Goal: Task Accomplishment & Management: Manage account settings

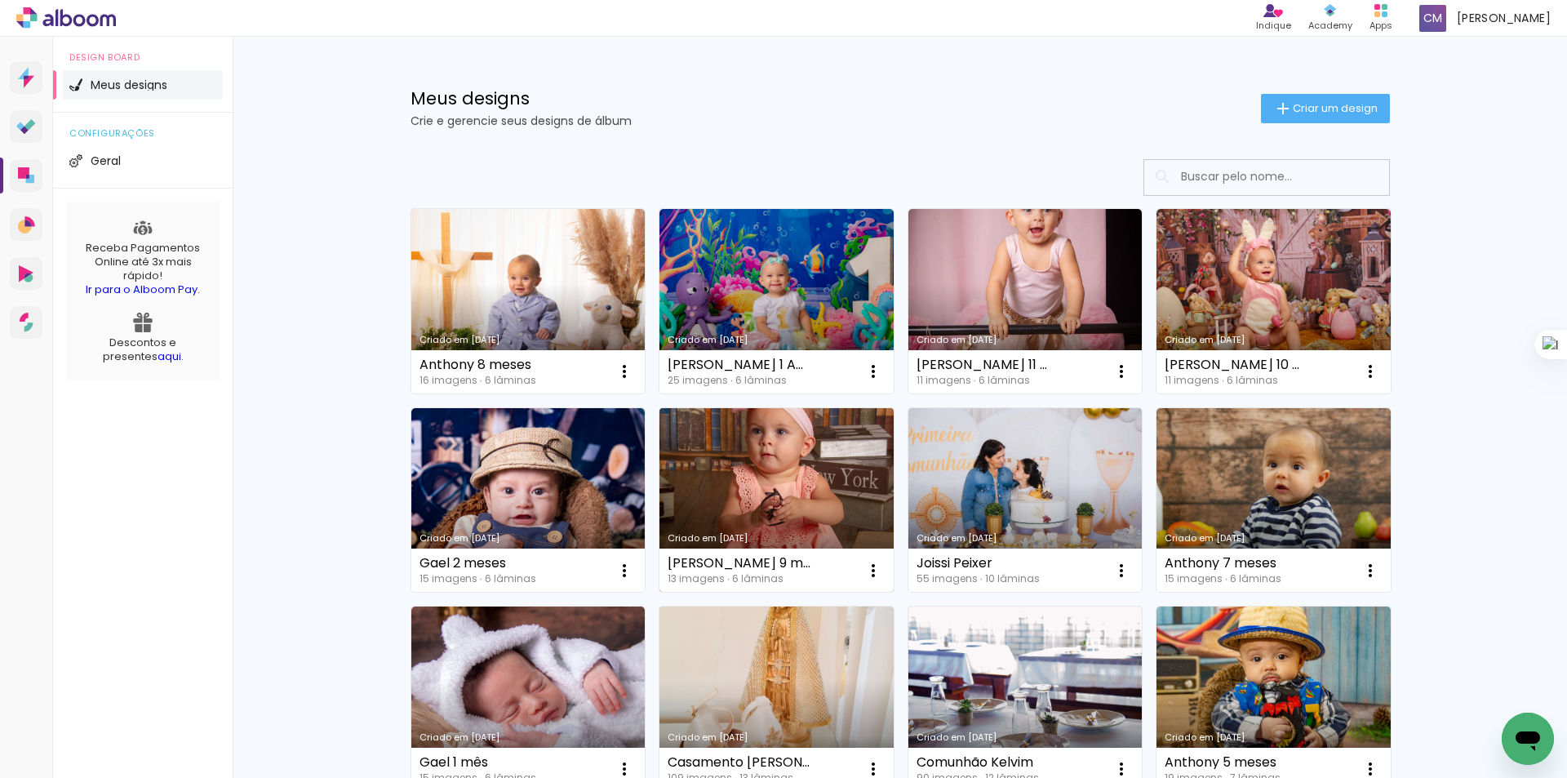
click at [709, 534] on div "Criado em 02/09/25" at bounding box center [776, 538] width 218 height 9
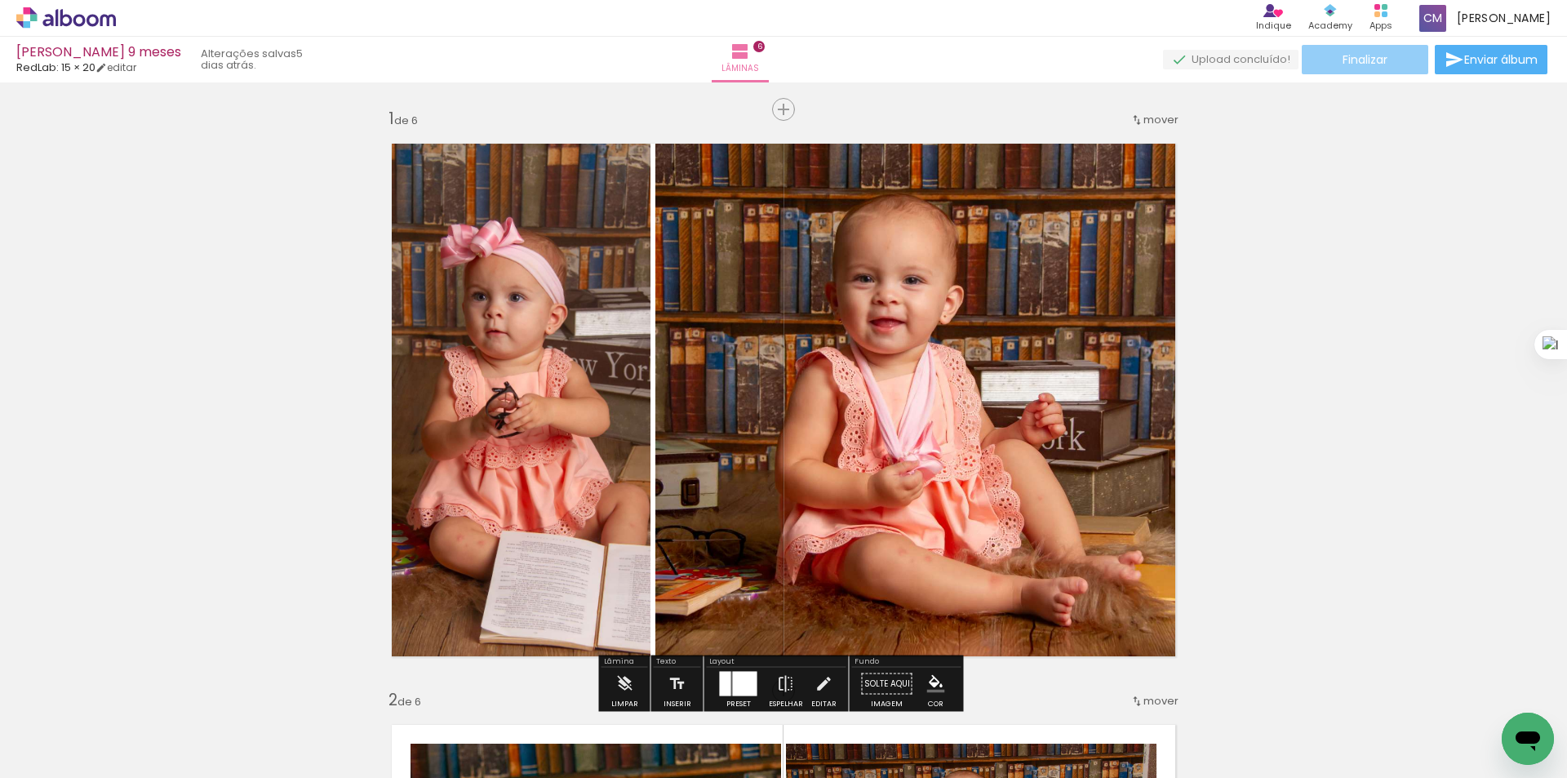
click at [1369, 69] on paper-button "Finalizar" at bounding box center [1365, 59] width 126 height 29
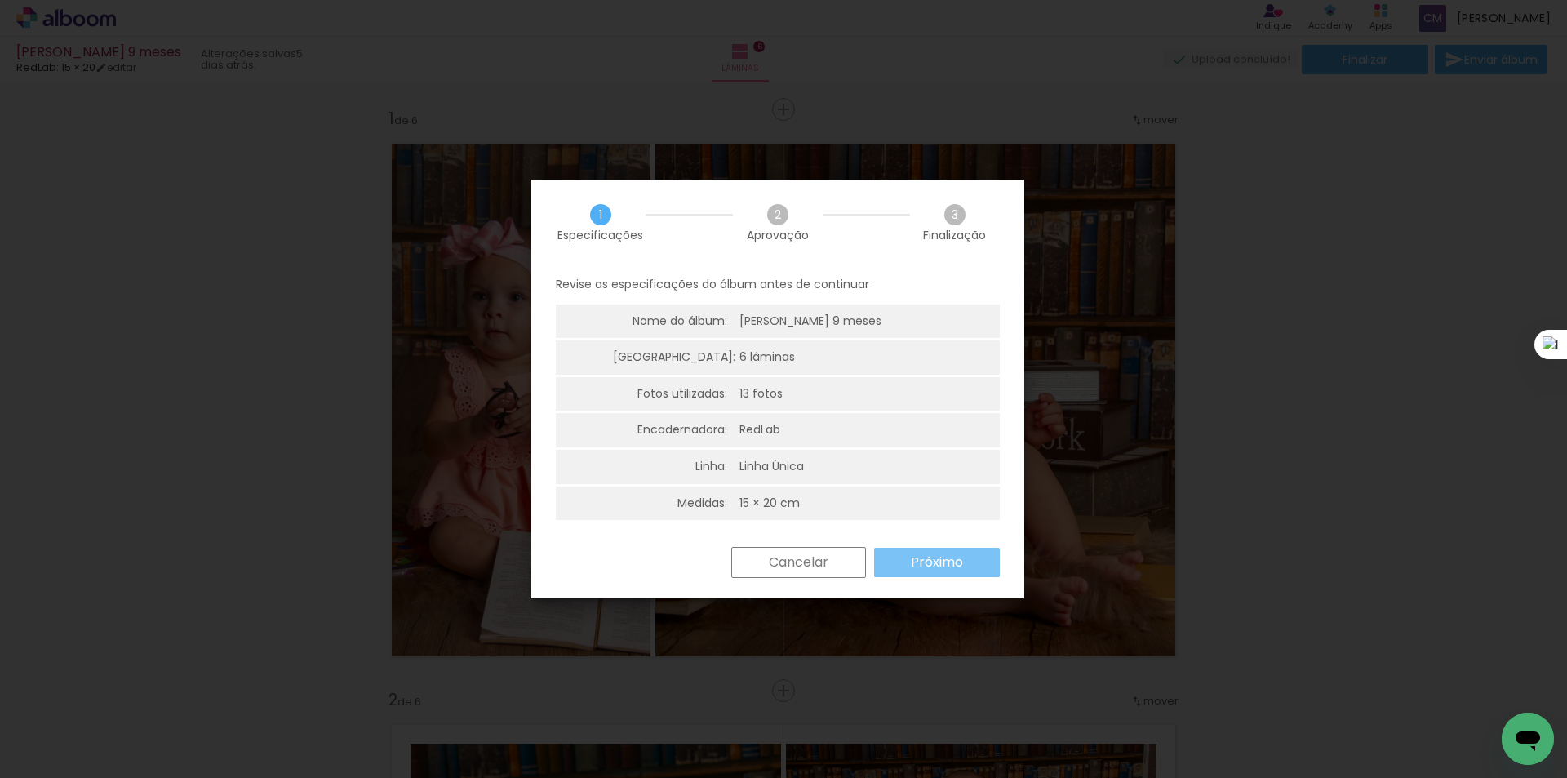
click at [0, 0] on slot "Próximo" at bounding box center [0, 0] width 0 height 0
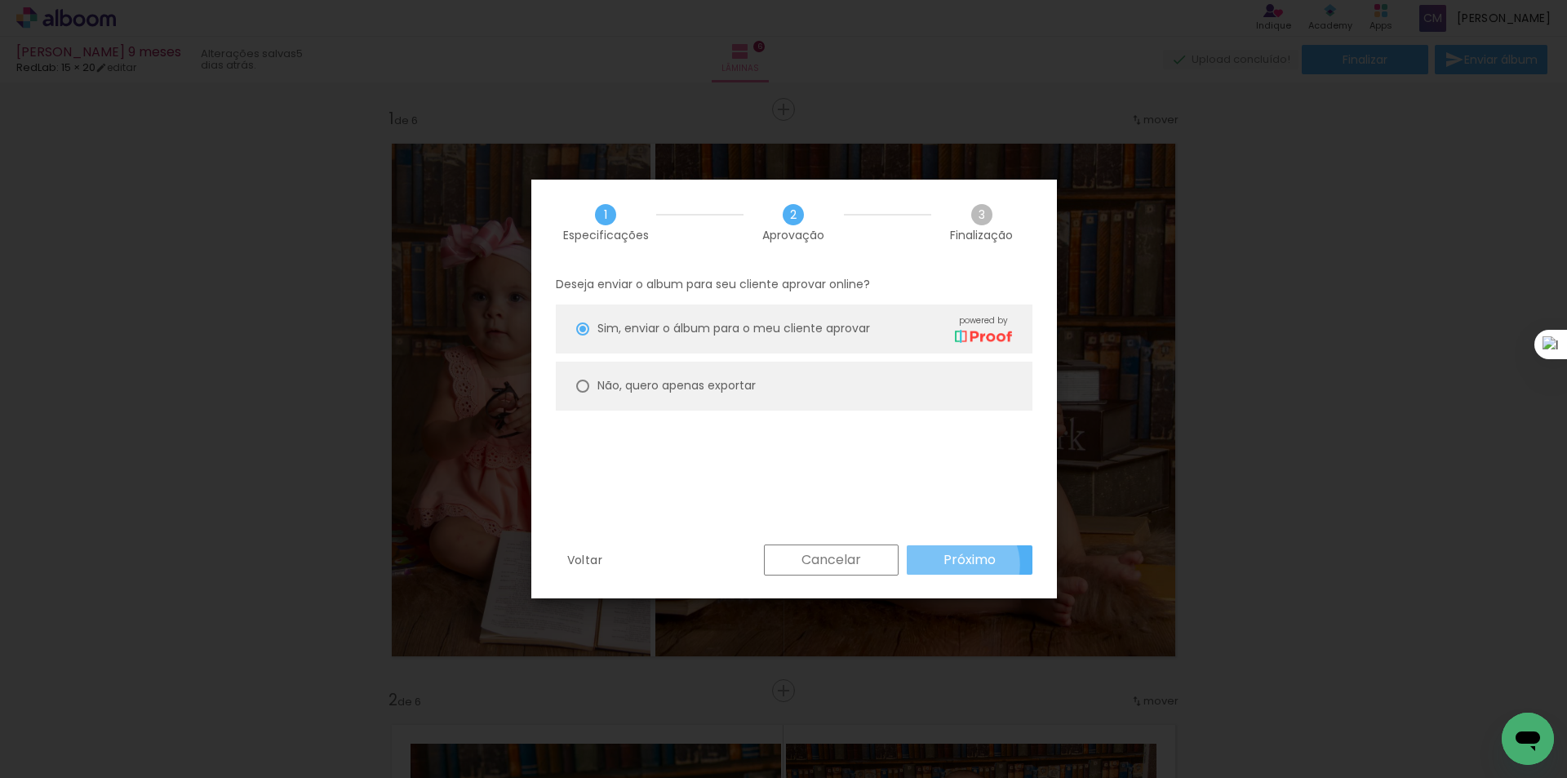
click at [0, 0] on slot "Próximo" at bounding box center [0, 0] width 0 height 0
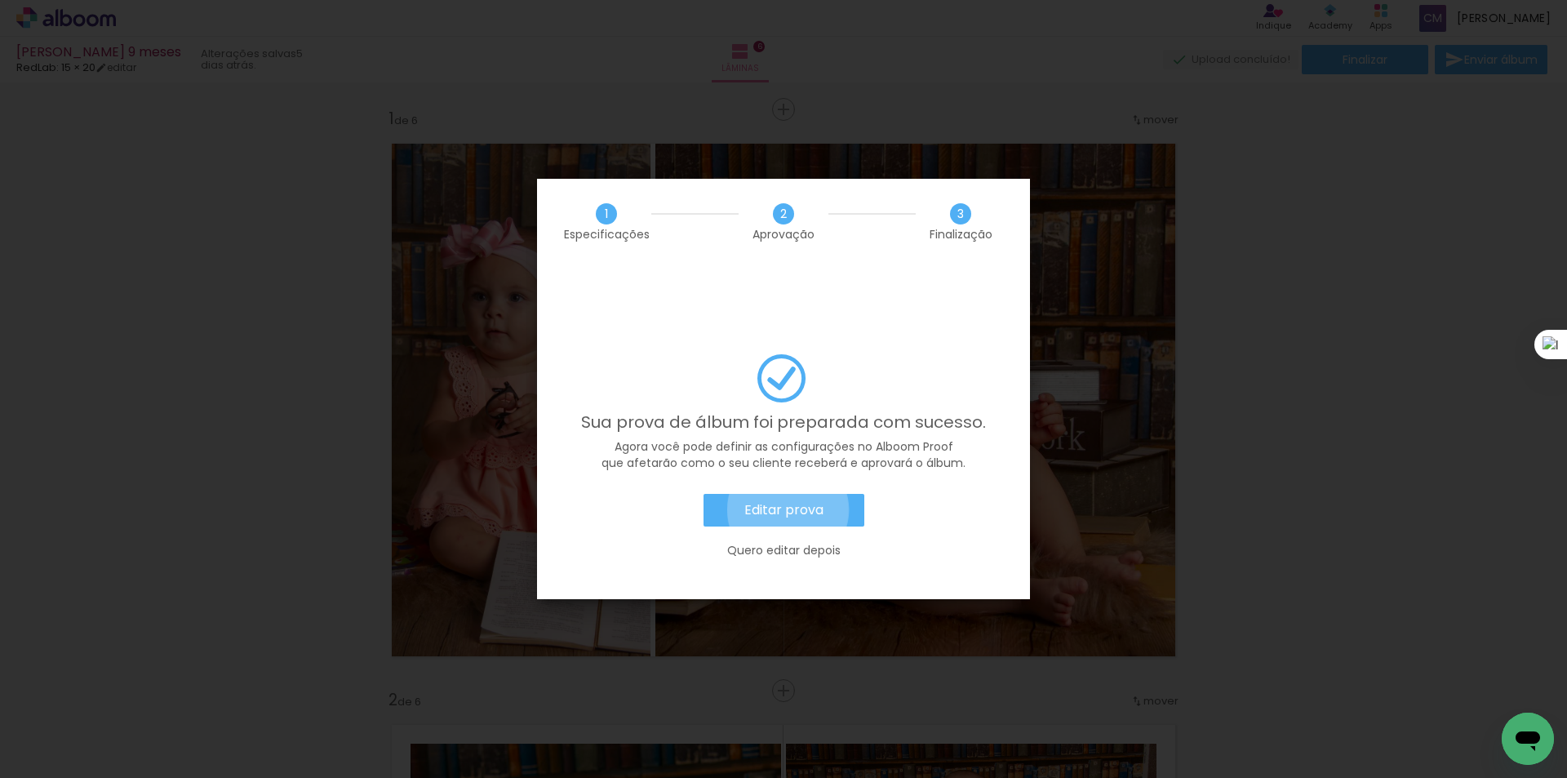
click at [0, 0] on slot "Editar prova" at bounding box center [0, 0] width 0 height 0
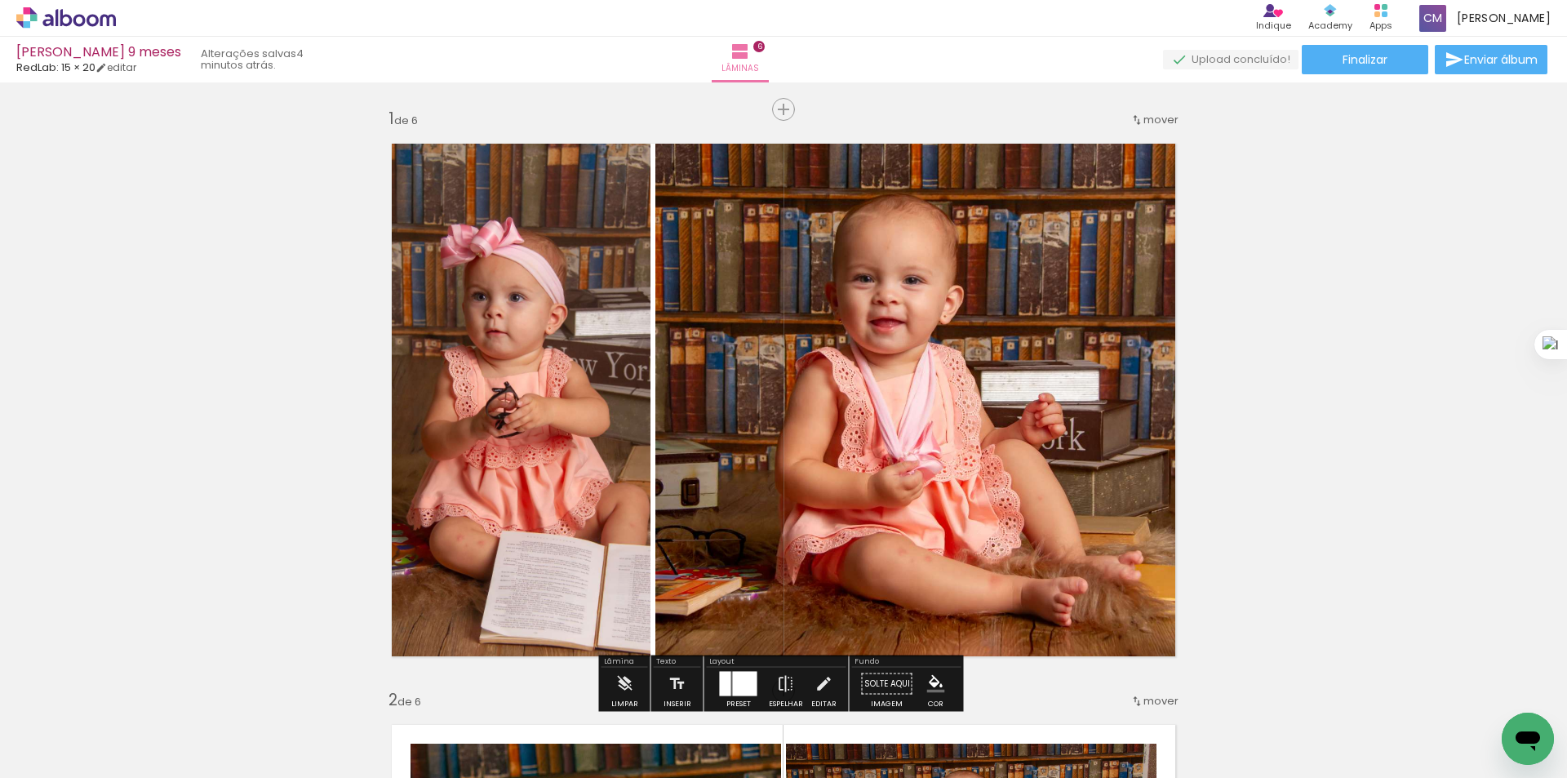
click at [53, 24] on icon at bounding box center [47, 20] width 11 height 12
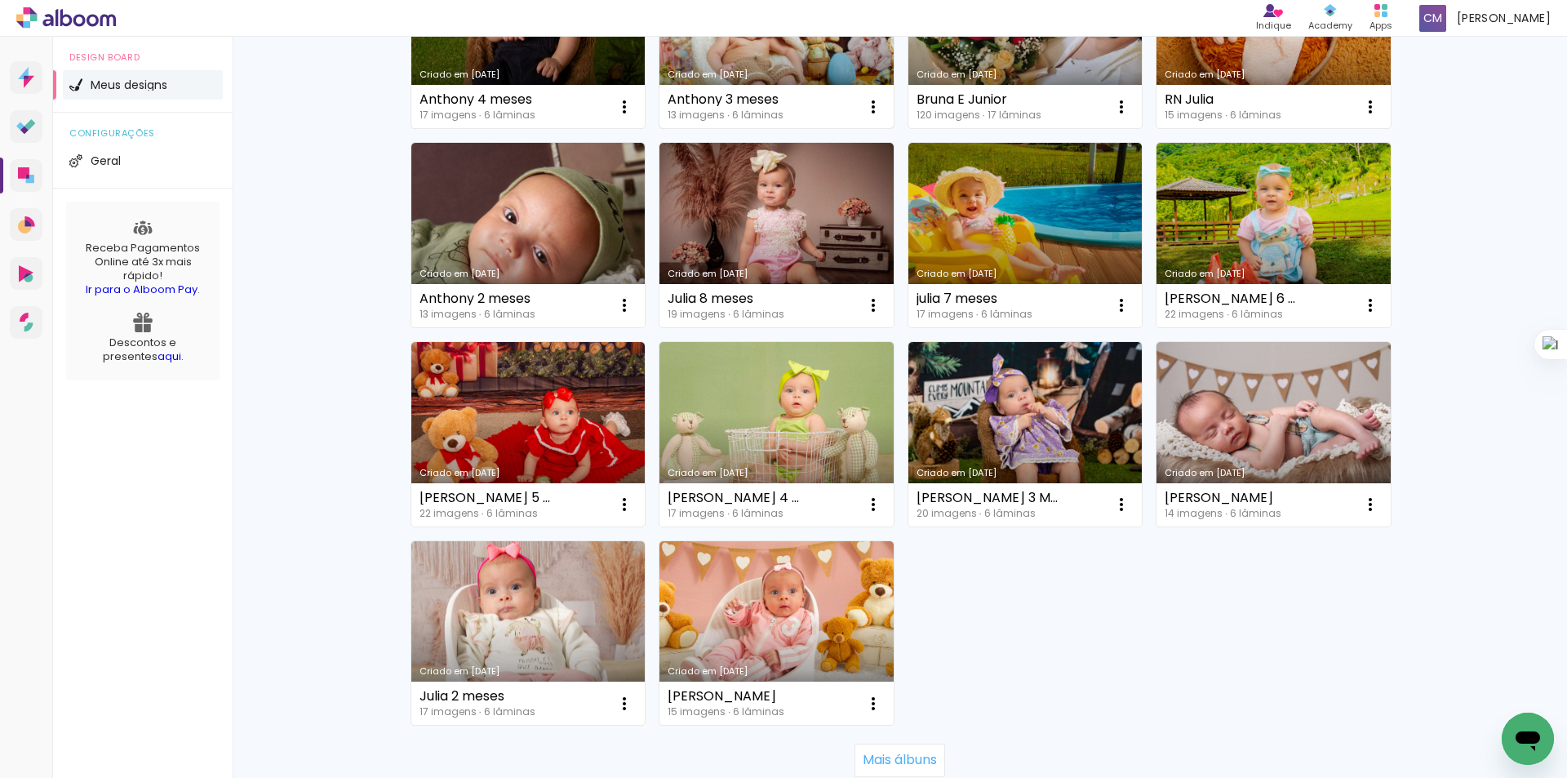
scroll to position [871, 0]
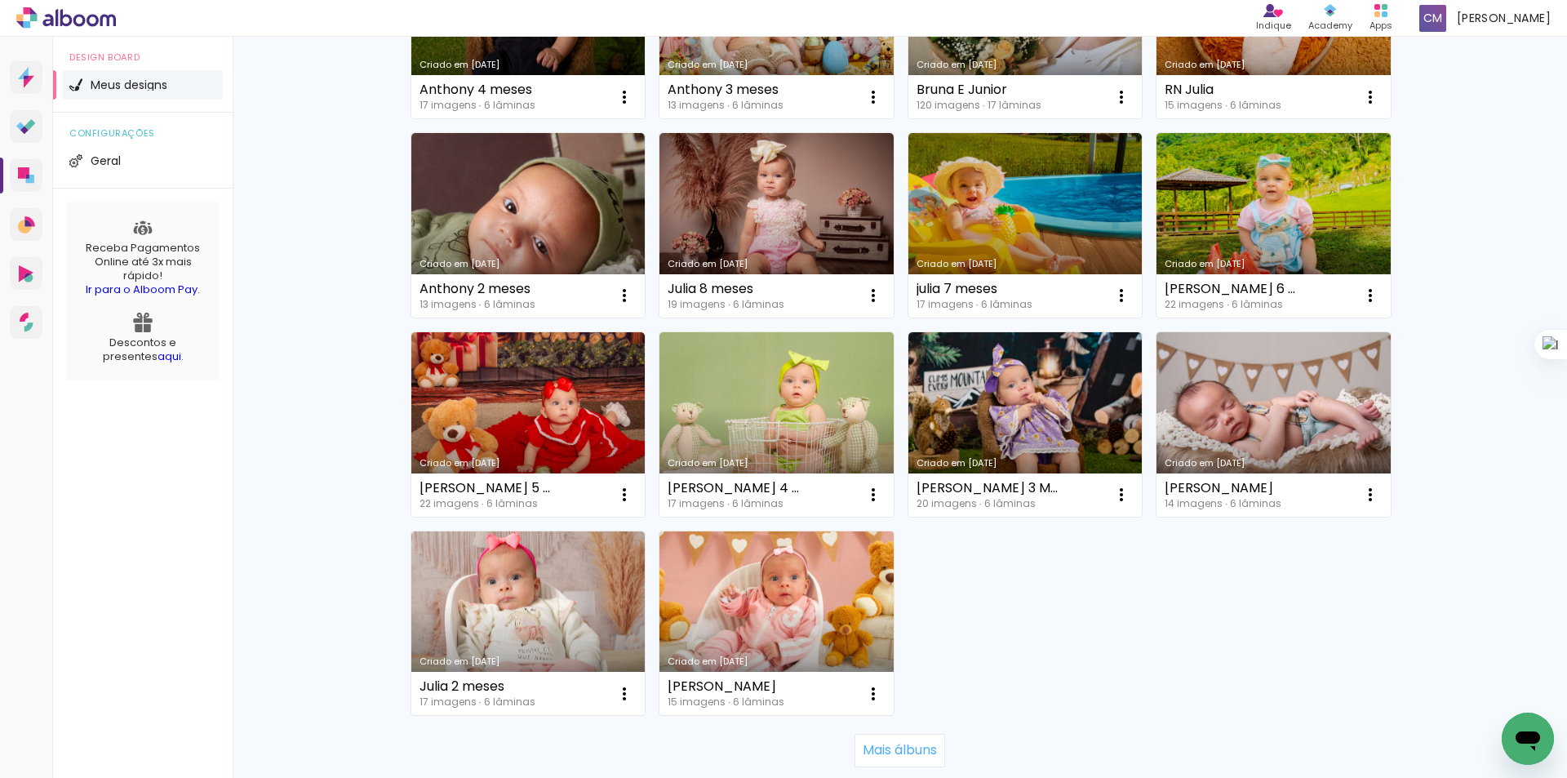
click at [809, 627] on link "Criado em 13/08/24" at bounding box center [776, 623] width 234 height 184
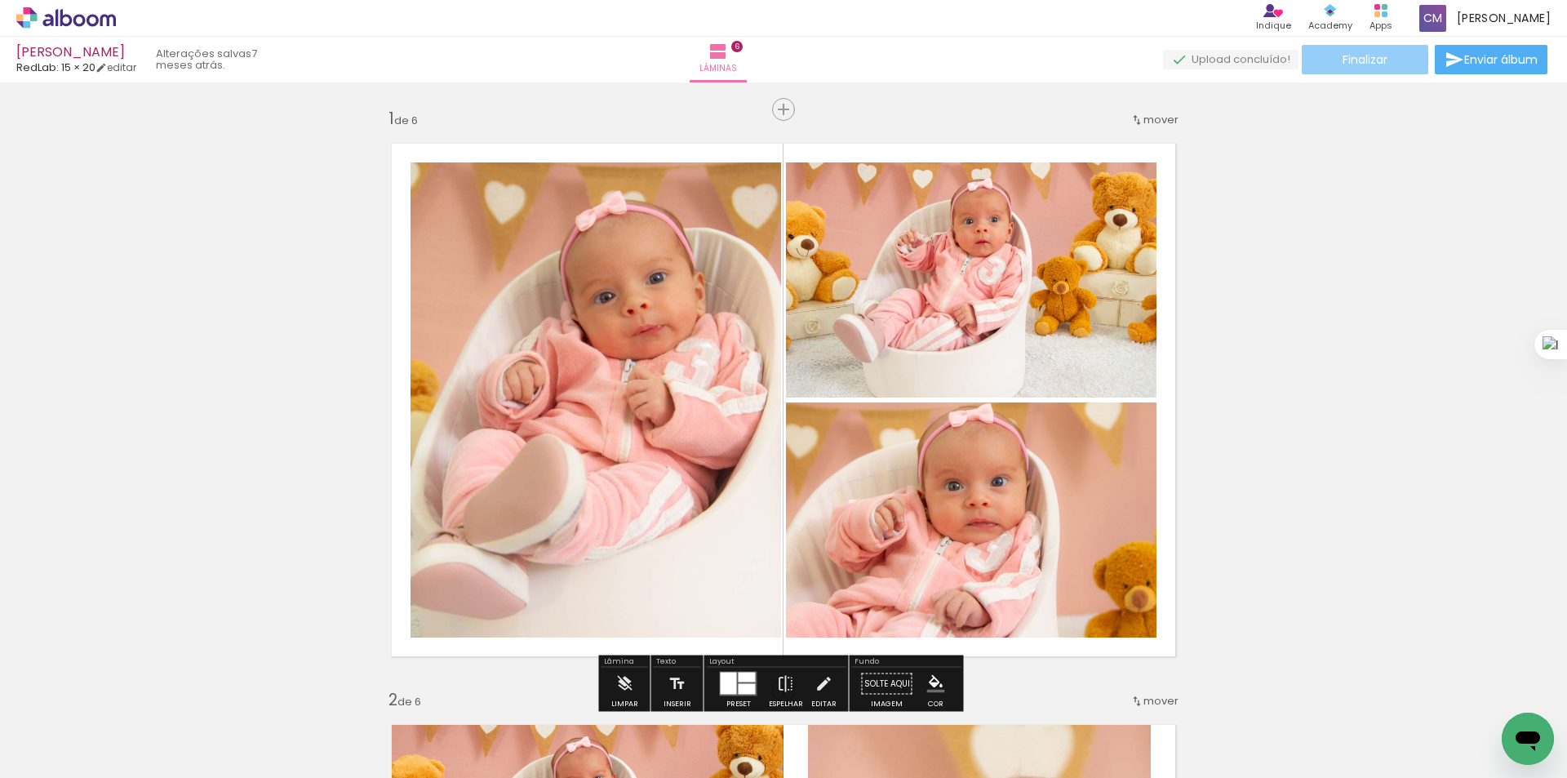
click at [1388, 61] on paper-button "Finalizar" at bounding box center [1365, 59] width 126 height 29
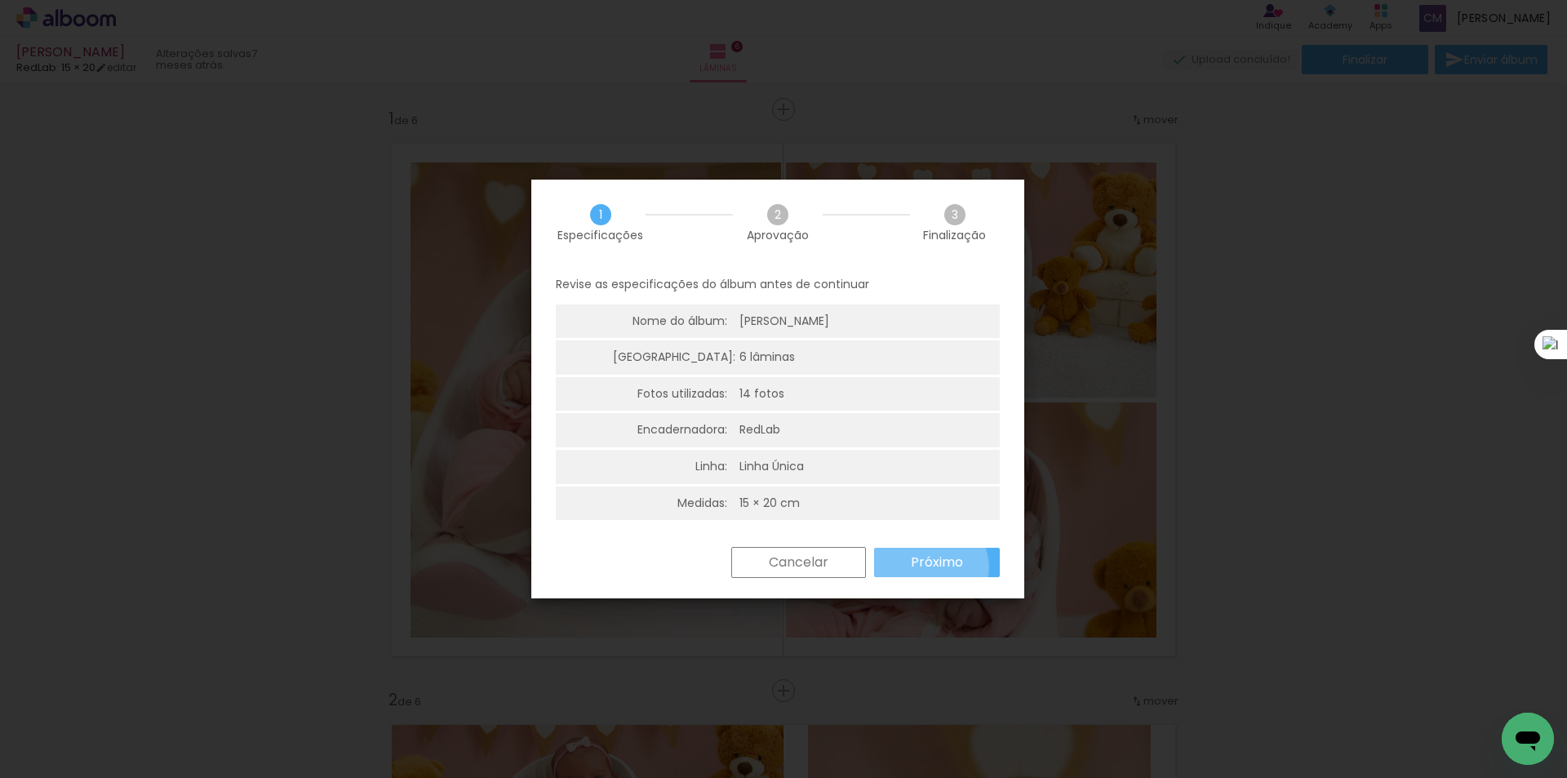
click at [0, 0] on slot "Próximo" at bounding box center [0, 0] width 0 height 0
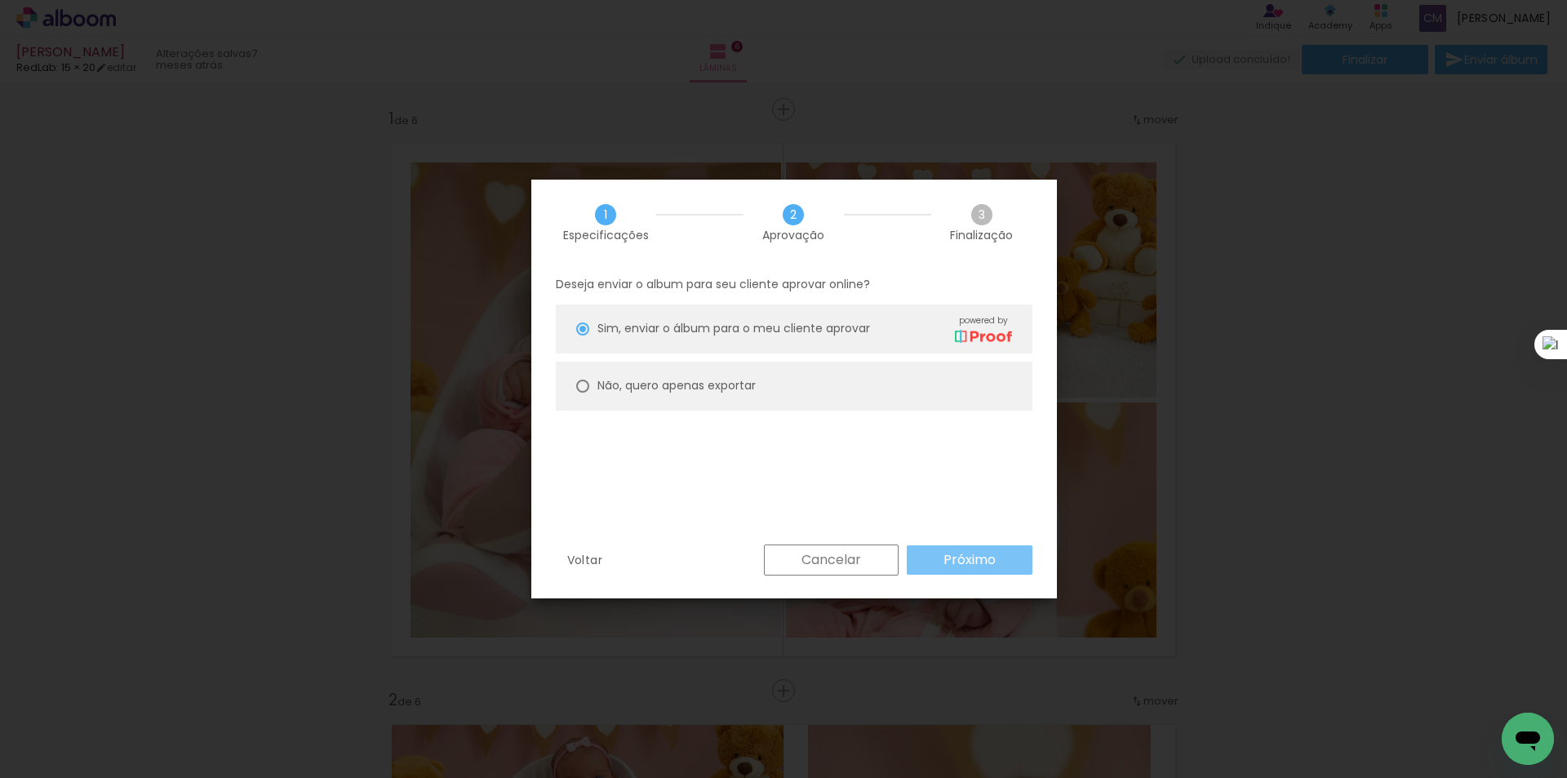
click at [959, 546] on paper-button "Próximo" at bounding box center [970, 559] width 126 height 29
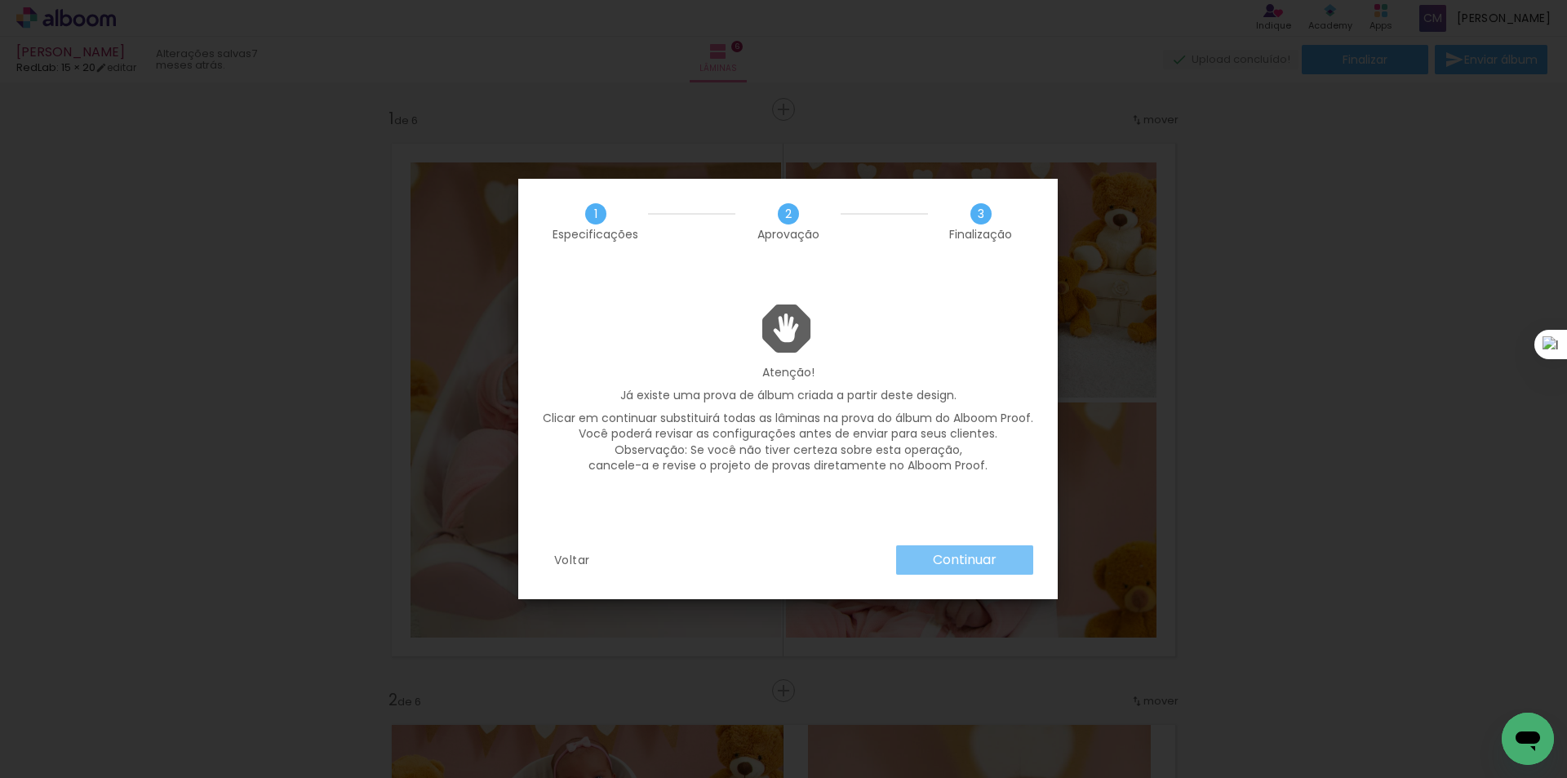
click at [0, 0] on slot "Continuar" at bounding box center [0, 0] width 0 height 0
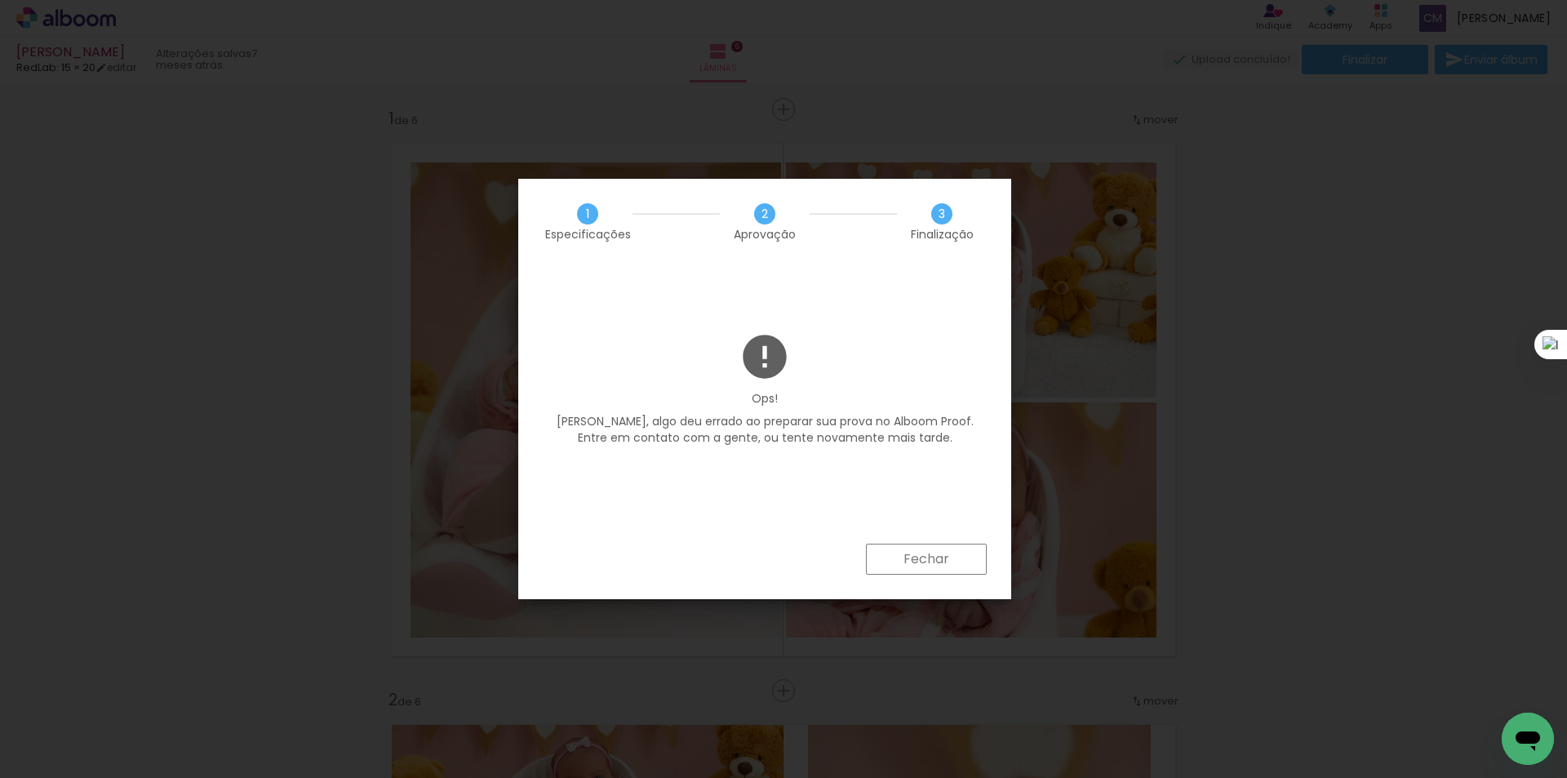
click at [0, 0] on slot "Fechar" at bounding box center [0, 0] width 0 height 0
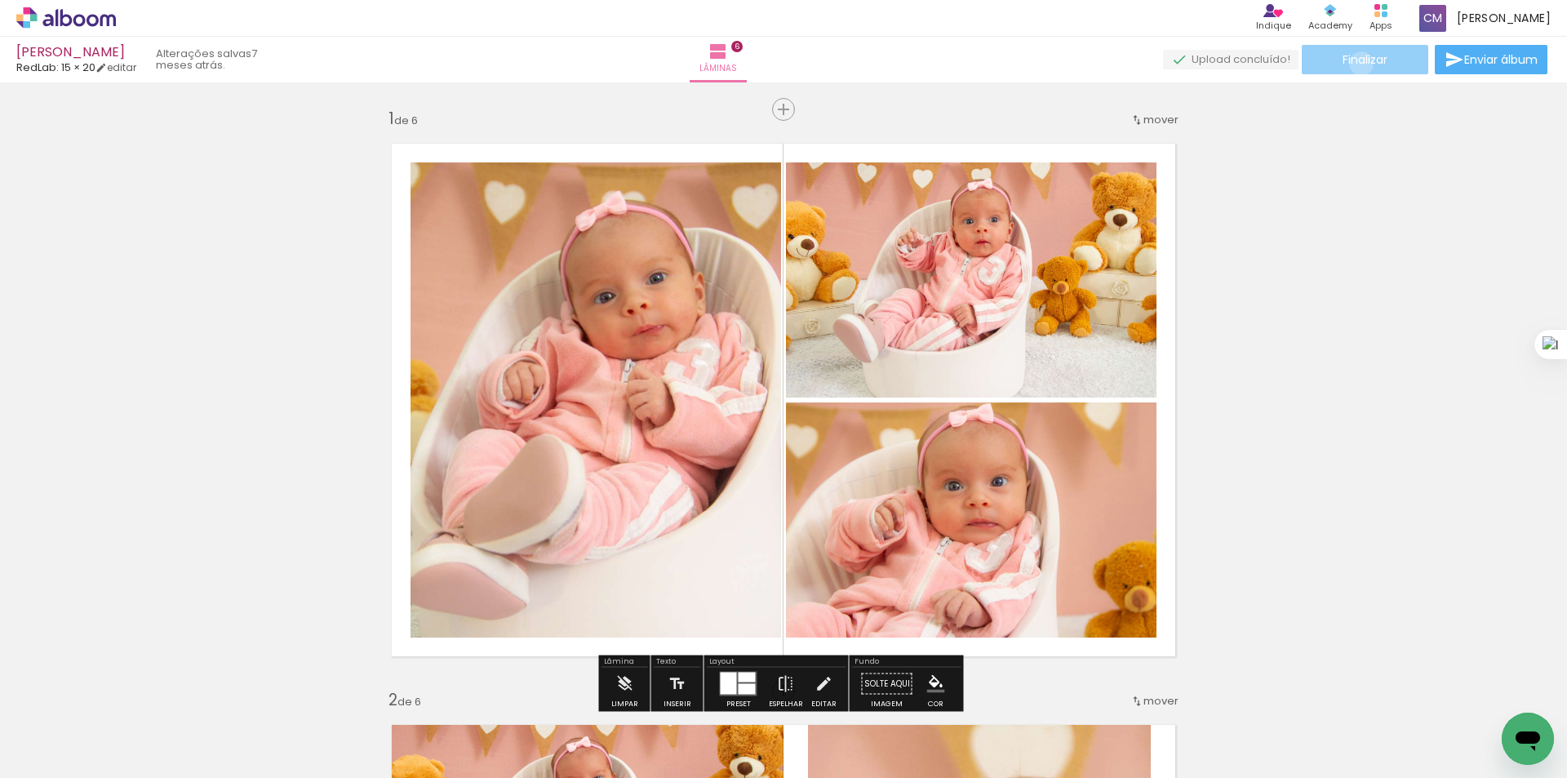
click at [1359, 64] on span "Finalizar" at bounding box center [1364, 59] width 45 height 11
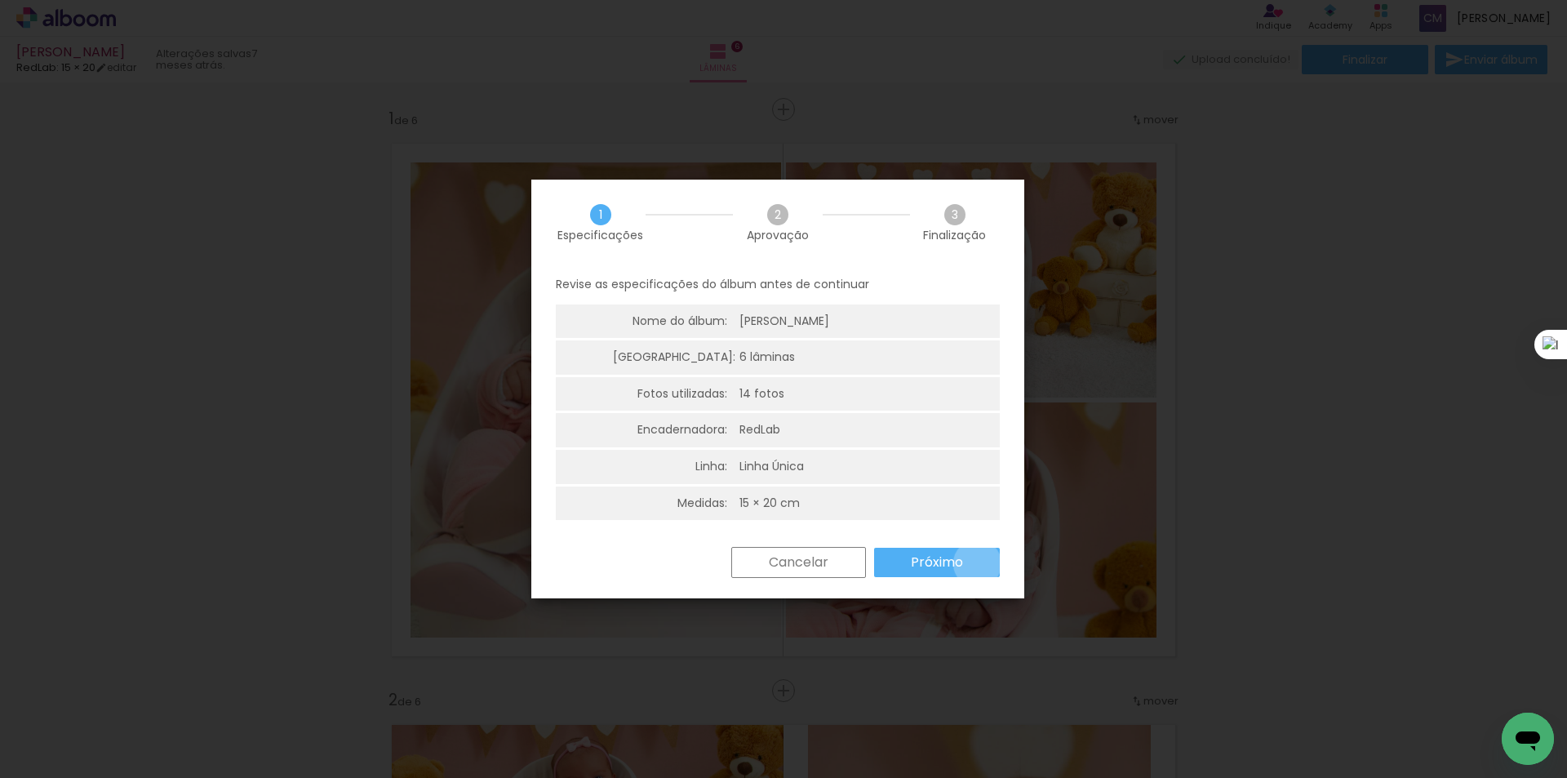
click at [978, 563] on paper-button "Próximo" at bounding box center [937, 562] width 126 height 29
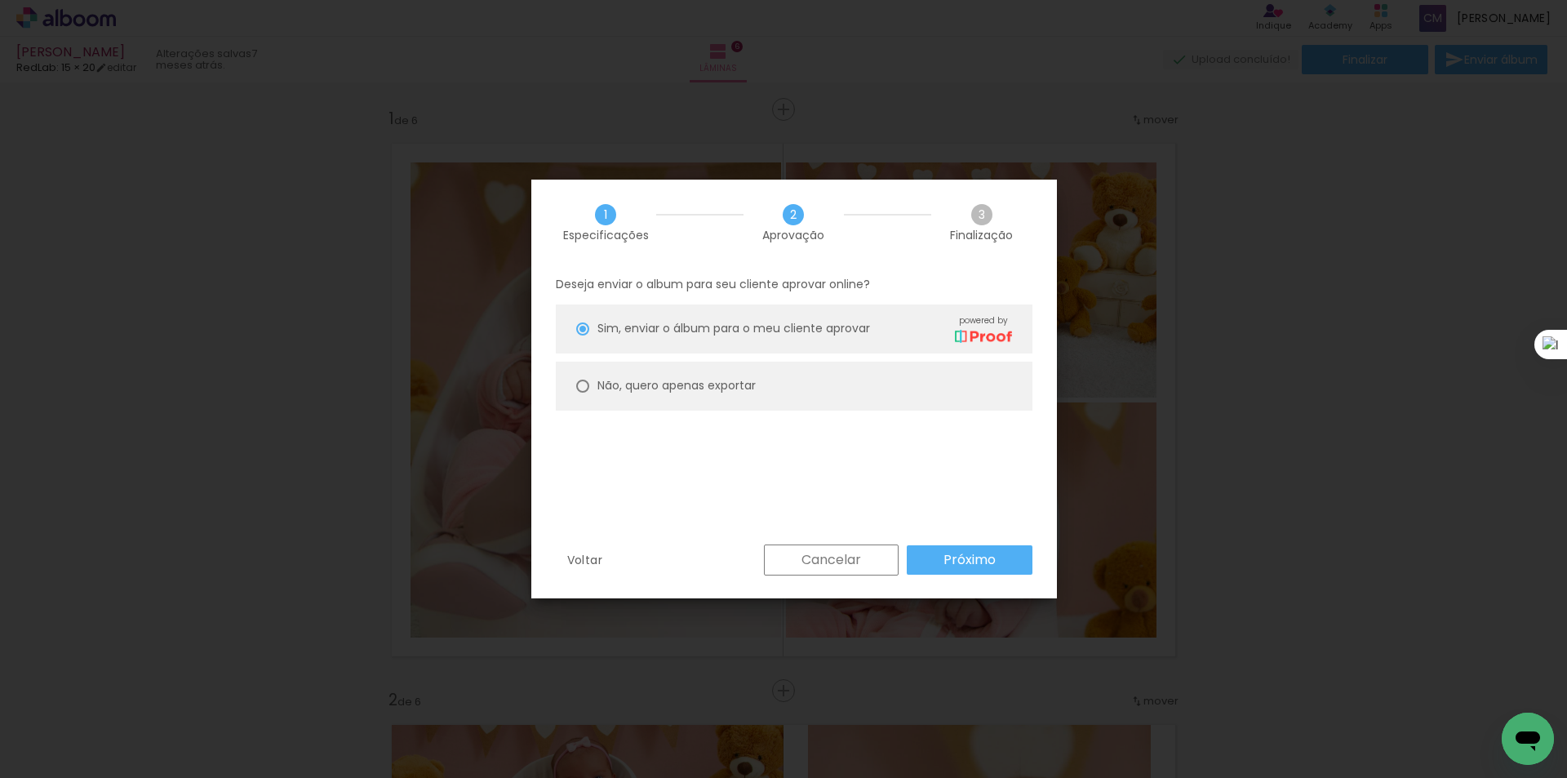
click at [0, 0] on slot "Próximo" at bounding box center [0, 0] width 0 height 0
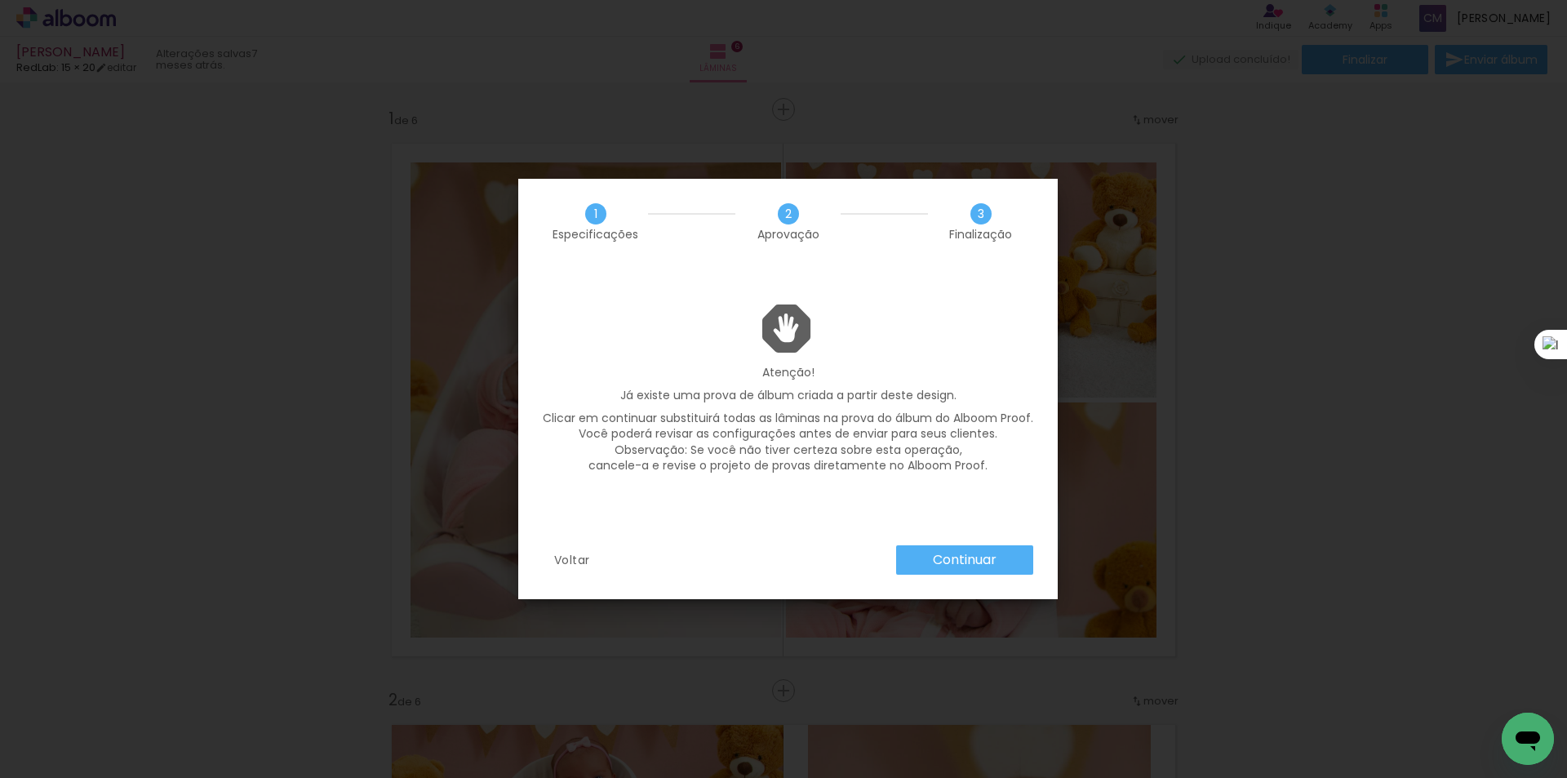
click at [0, 0] on slot "Continuar" at bounding box center [0, 0] width 0 height 0
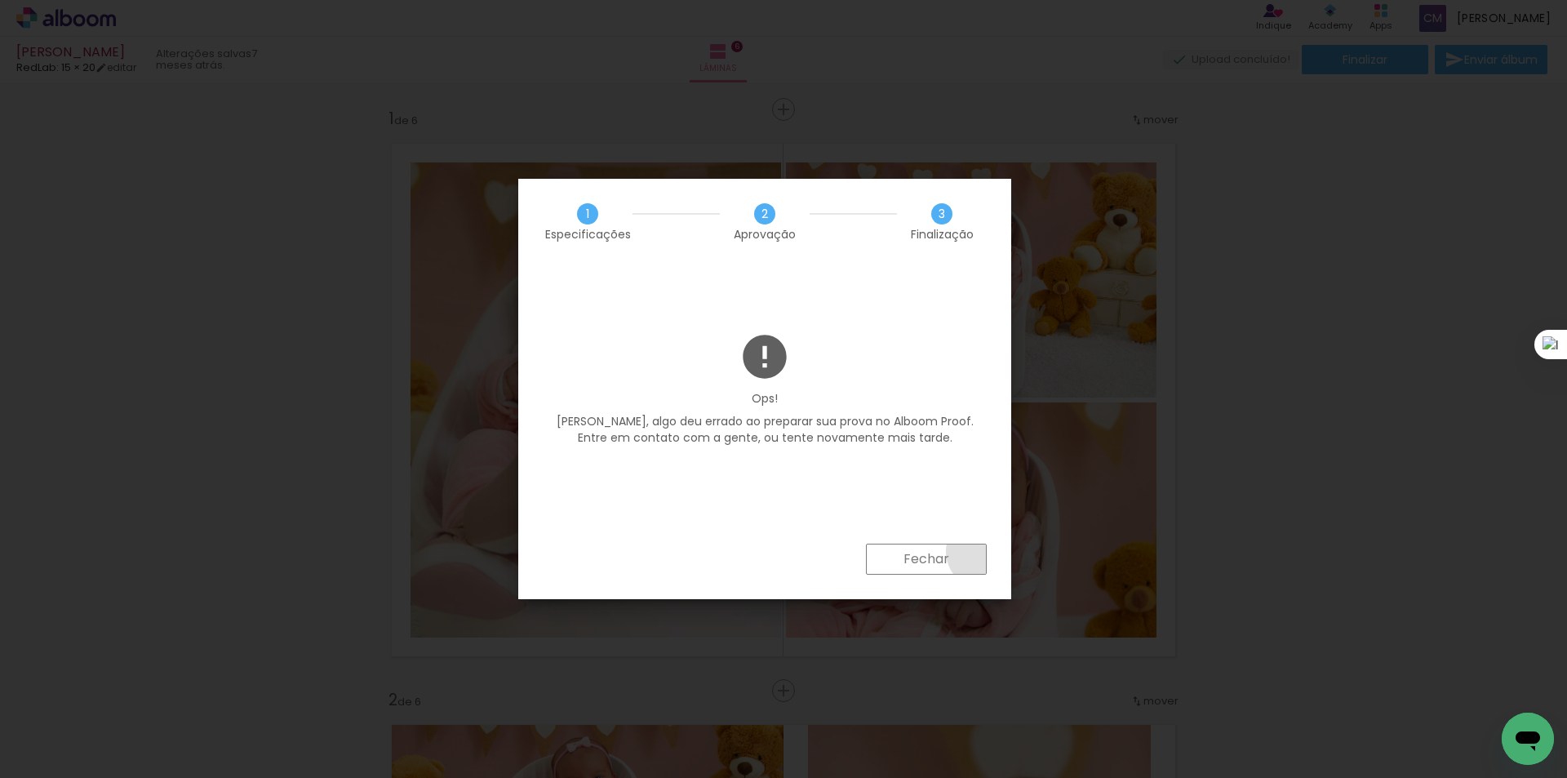
click at [984, 551] on paper-button "Fechar" at bounding box center [926, 558] width 121 height 31
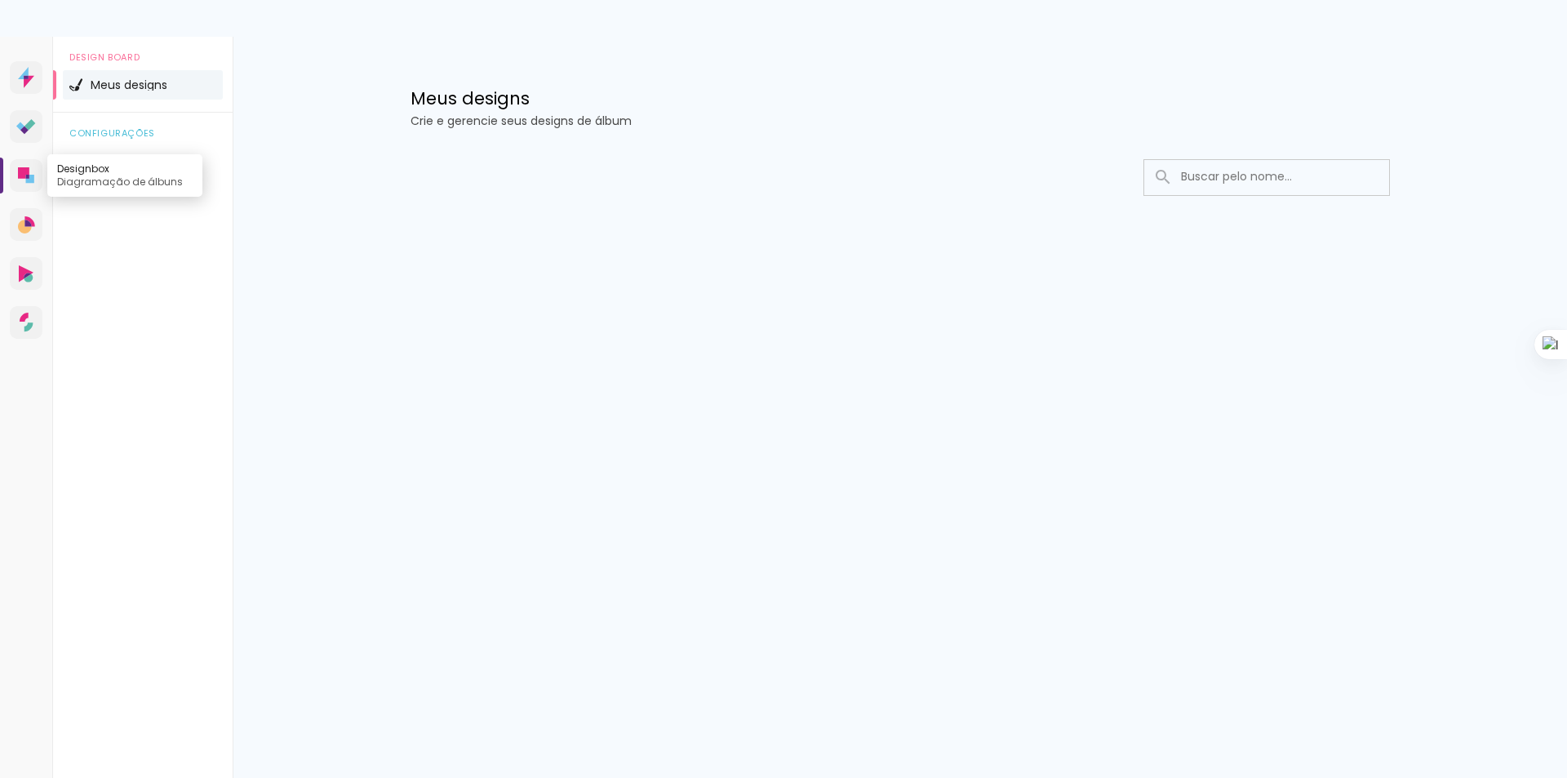
click at [22, 178] on icon at bounding box center [23, 172] width 11 height 11
